Goal: Task Accomplishment & Management: Use online tool/utility

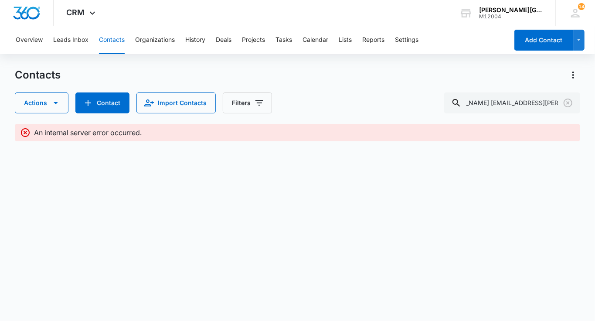
scroll to position [0, 22]
type input "Sarah Bsarah.theresa.bradley@gmail.com"
click at [528, 101] on input "Sarah Bsarah.theresa.bradley@gmail.com" at bounding box center [512, 102] width 136 height 21
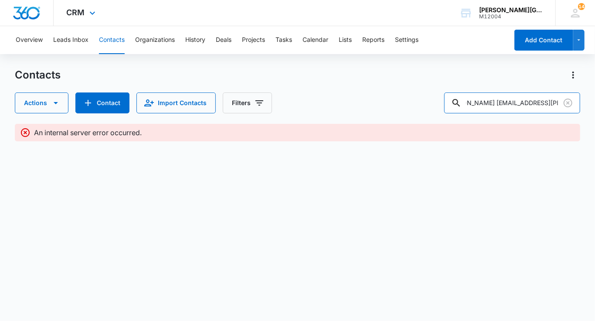
scroll to position [0, 0]
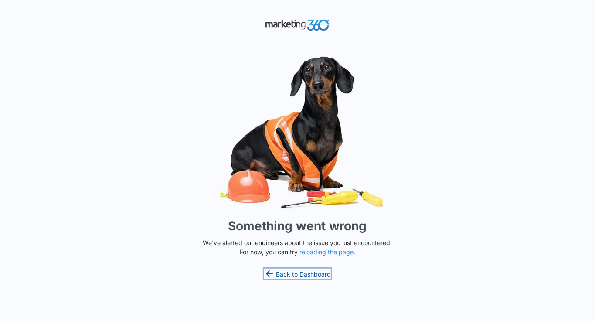
click at [280, 272] on link "Back to Dashboard" at bounding box center [297, 273] width 67 height 10
